Goal: Task Accomplishment & Management: Use online tool/utility

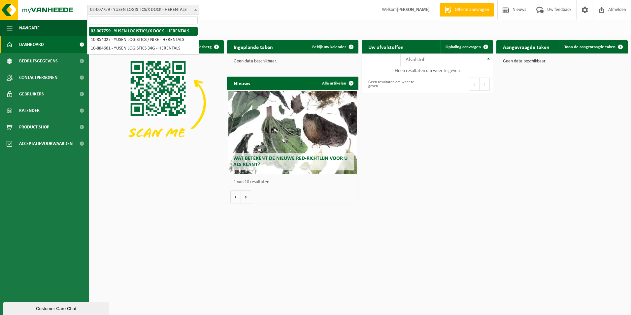
click at [193, 9] on span at bounding box center [195, 9] width 7 height 9
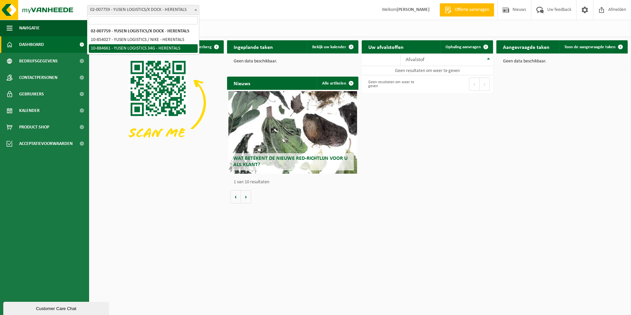
select select "111971"
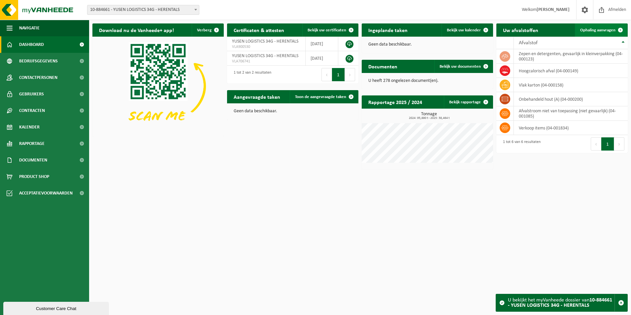
click at [600, 29] on span "Ophaling aanvragen" at bounding box center [597, 30] width 35 height 4
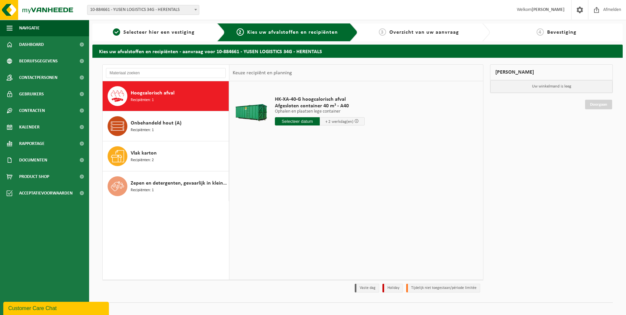
click at [297, 122] on input "text" at bounding box center [297, 121] width 45 height 8
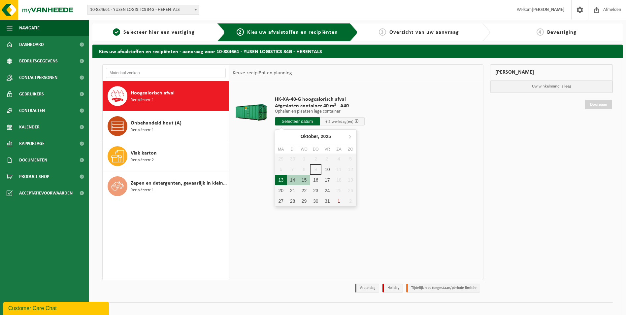
click at [281, 181] on div "13" at bounding box center [281, 180] width 12 height 11
type input "Van 2025-10-13"
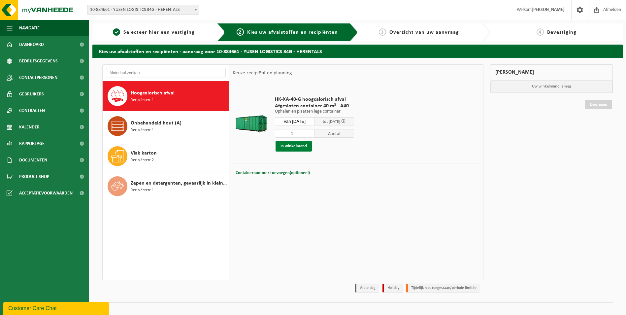
click at [295, 146] on button "In winkelmand" at bounding box center [294, 146] width 36 height 11
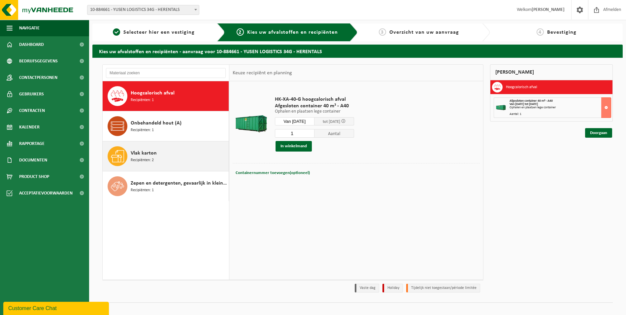
click at [158, 160] on div "Vlak karton Recipiënten: 2" at bounding box center [179, 156] width 96 height 20
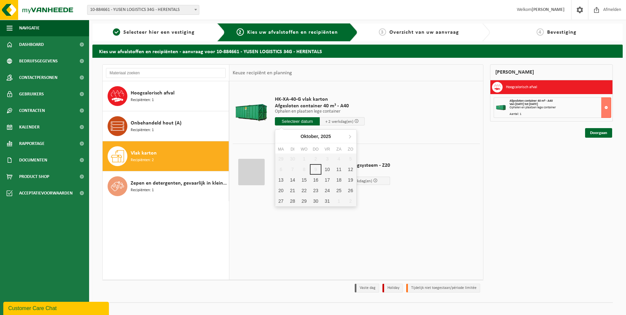
click at [296, 120] on input "text" at bounding box center [297, 121] width 45 height 8
click at [282, 181] on div "13" at bounding box center [281, 180] width 12 height 11
type input "Van 2025-10-13"
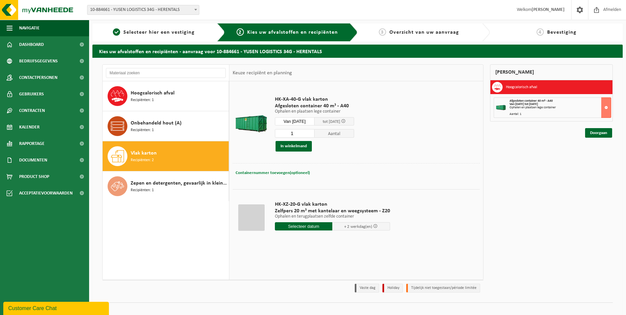
click at [251, 174] on span "Containernummer toevoegen(optioneel)" at bounding box center [273, 173] width 74 height 4
type input "A40-93"
click at [362, 158] on td "HK-XA-40-G vlak karton Afgesloten container 40 m³ - A40 Ophalen en plaatsen leg…" at bounding box center [375, 123] width 210 height 79
click at [304, 146] on button "In winkelmand" at bounding box center [294, 146] width 36 height 11
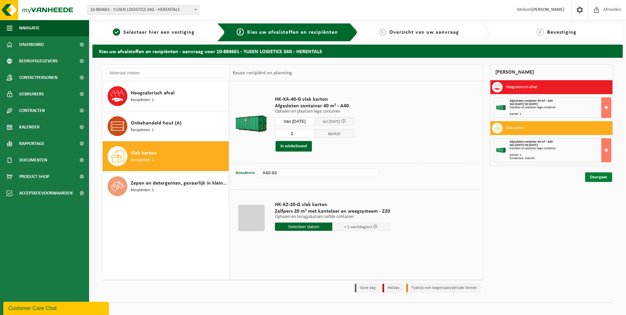
click at [600, 178] on link "Doorgaan" at bounding box center [598, 177] width 27 height 10
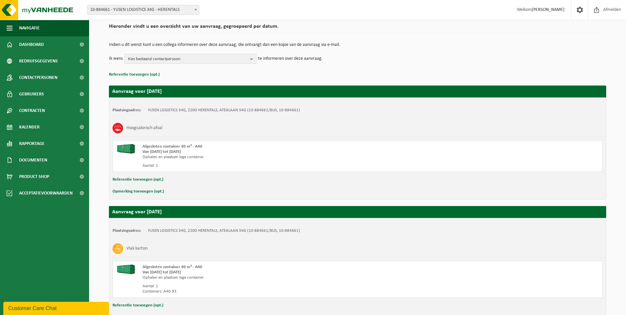
scroll to position [94, 0]
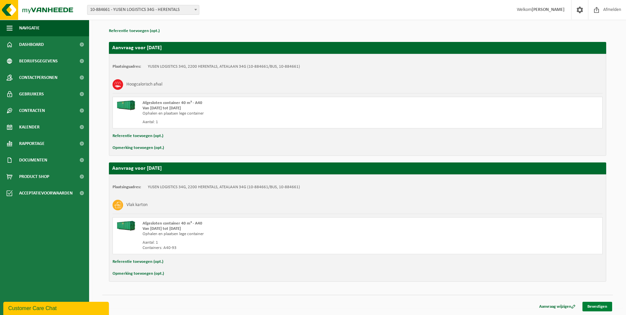
click at [598, 306] on link "Bevestigen" at bounding box center [597, 307] width 30 height 10
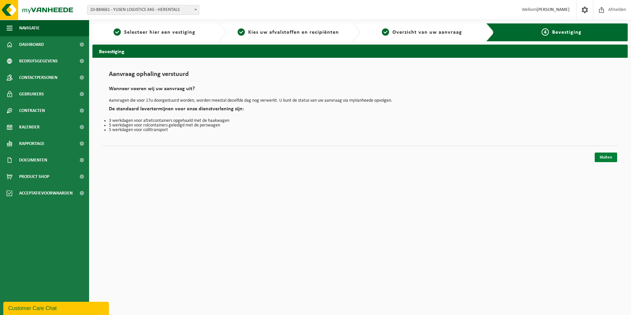
click at [606, 155] on link "Sluiten" at bounding box center [606, 157] width 22 height 10
